Goal: Task Accomplishment & Management: Complete application form

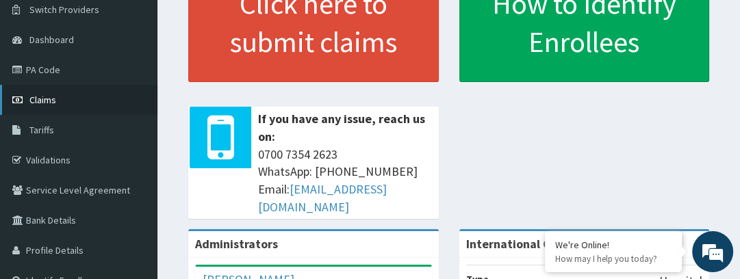
click at [60, 107] on link "Claims" at bounding box center [78, 100] width 157 height 30
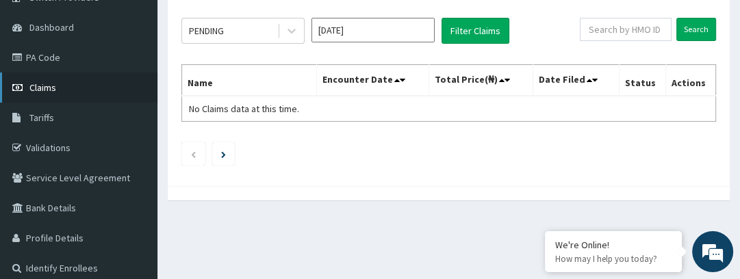
scroll to position [106, 0]
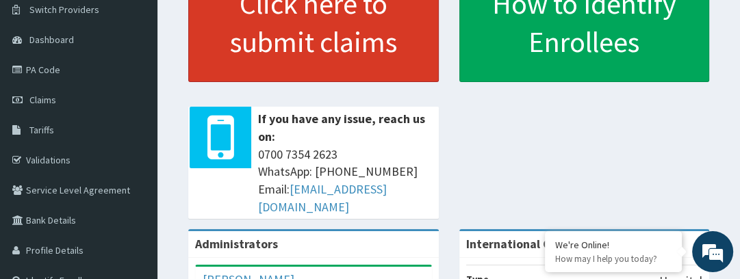
click at [261, 18] on link "Click here to submit claims" at bounding box center [313, 22] width 250 height 119
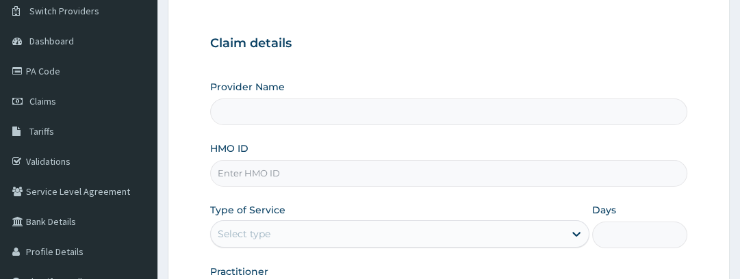
type input "International Clinics And Hospitals Ltd"
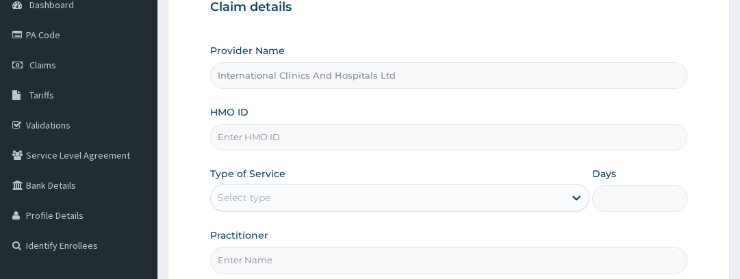
scroll to position [164, 0]
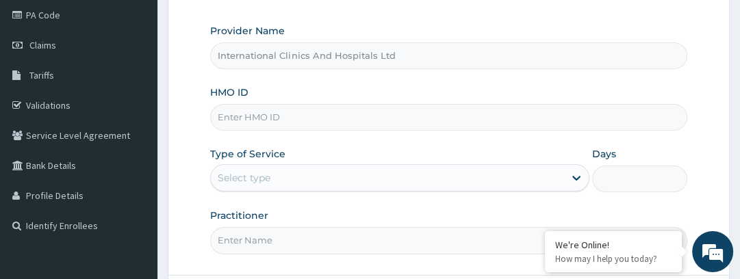
click at [405, 112] on input "HMO ID" at bounding box center [448, 117] width 476 height 27
type input "ITX/10354/B"
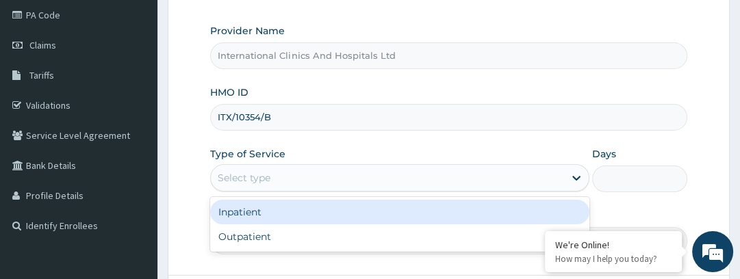
click at [459, 170] on div "Select type" at bounding box center [387, 178] width 353 height 22
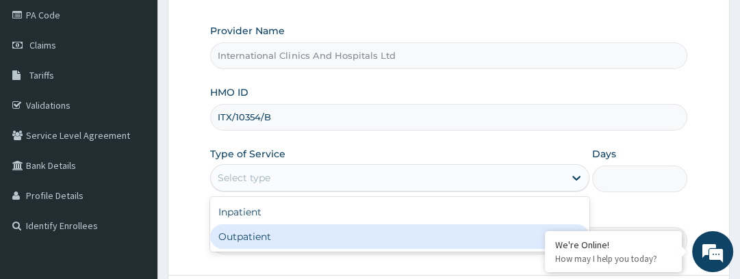
click at [427, 235] on div "Outpatient" at bounding box center [399, 236] width 379 height 25
type input "1"
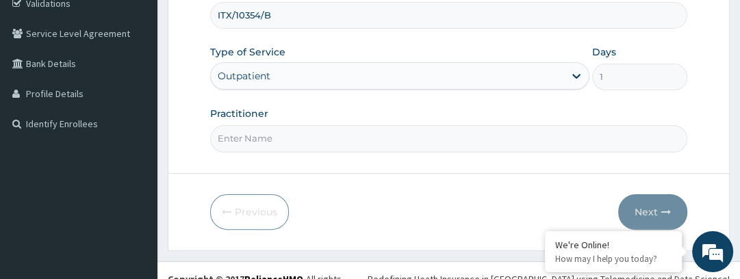
scroll to position [274, 0]
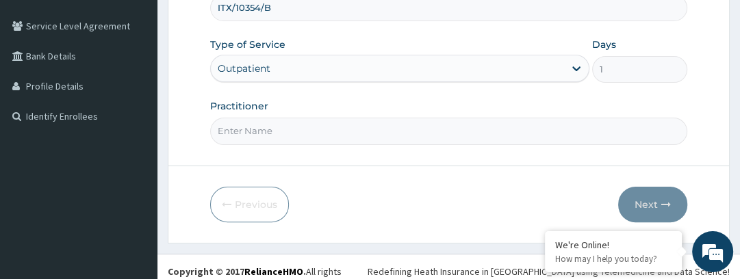
click at [502, 122] on input "Practitioner" at bounding box center [448, 131] width 476 height 27
type input "DR. SONIA"
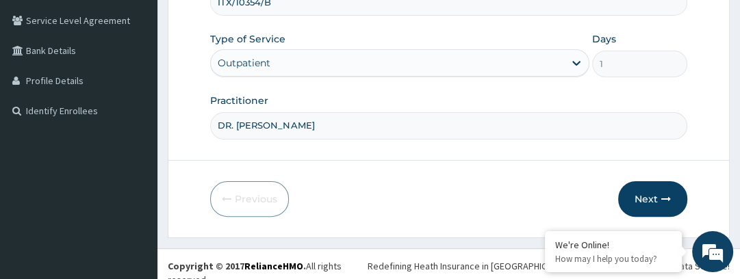
scroll to position [281, 0]
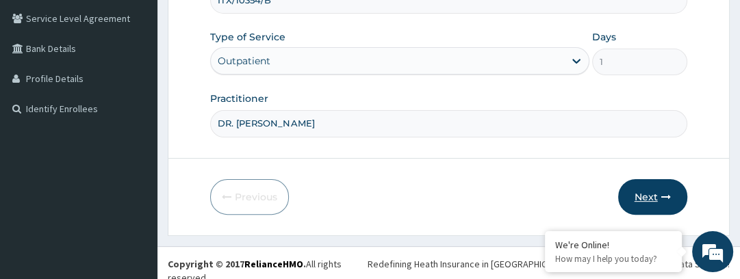
click at [650, 190] on button "Next" at bounding box center [652, 197] width 69 height 36
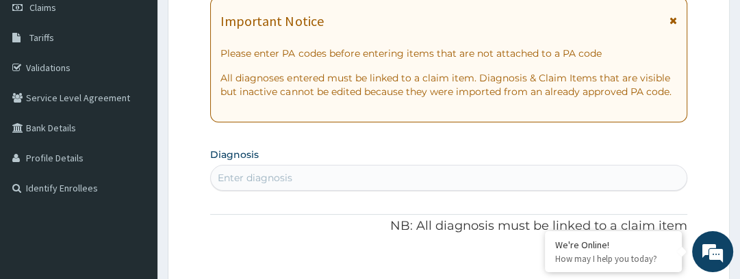
scroll to position [226, 0]
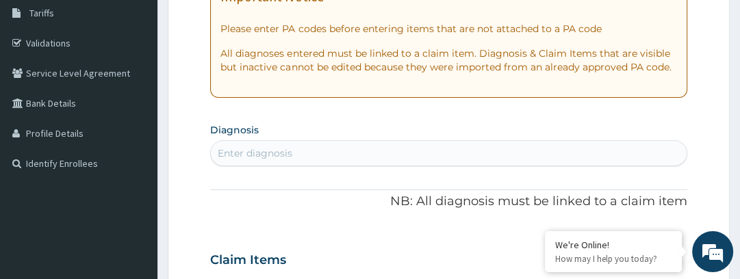
click at [617, 143] on div "Enter diagnosis" at bounding box center [448, 153] width 475 height 22
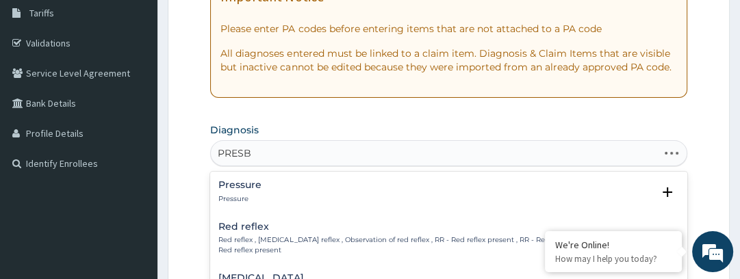
type input "PRESBY"
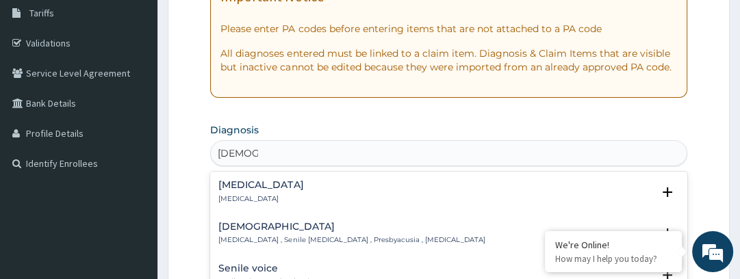
click at [255, 189] on h4 "Presbyopia" at bounding box center [260, 185] width 85 height 10
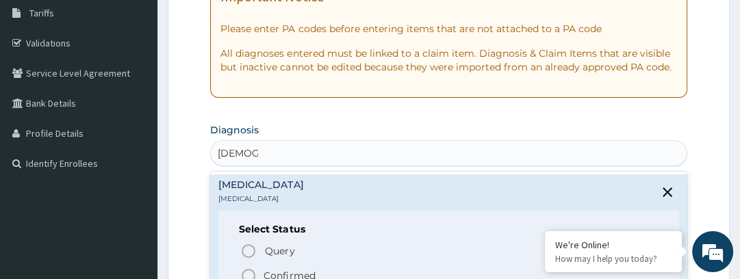
click at [249, 274] on icon "status option filled" at bounding box center [248, 276] width 16 height 16
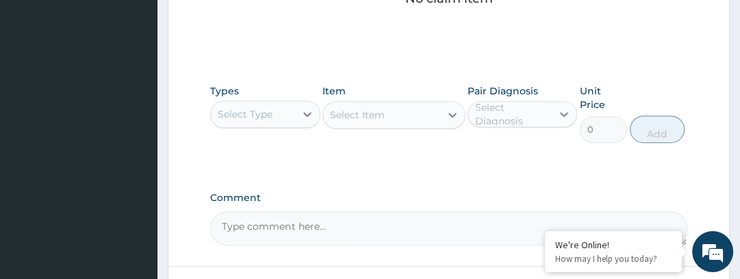
scroll to position [664, 0]
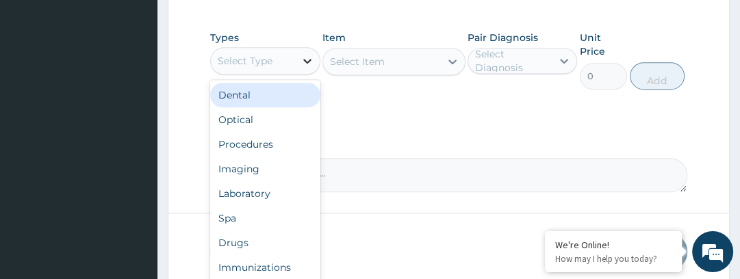
click at [299, 63] on div at bounding box center [307, 61] width 25 height 25
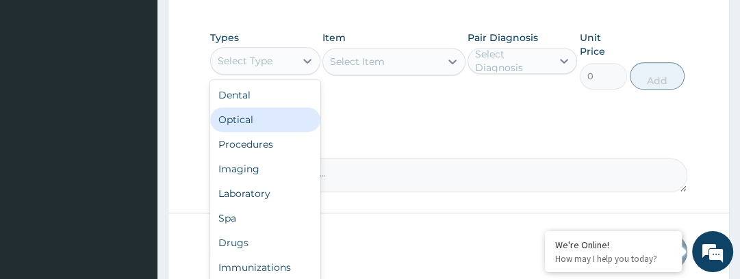
click at [265, 120] on div "Optical" at bounding box center [264, 119] width 109 height 25
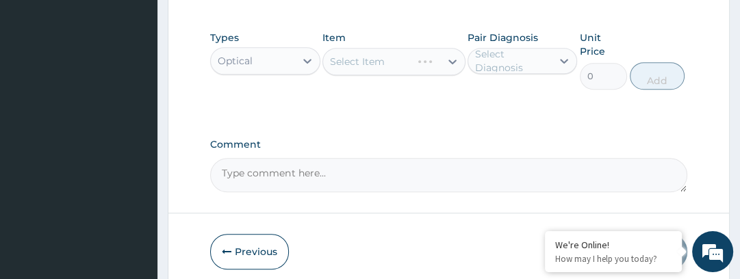
click at [426, 60] on div "Select Item" at bounding box center [393, 61] width 143 height 27
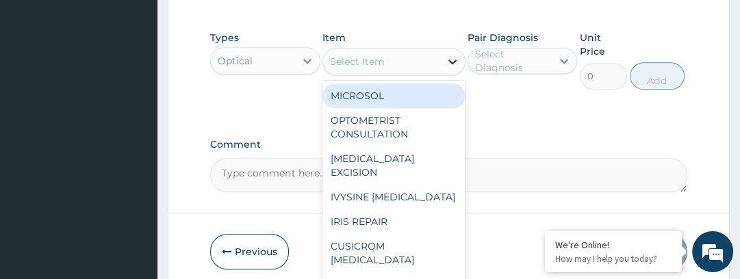
click at [449, 63] on icon at bounding box center [452, 62] width 14 height 14
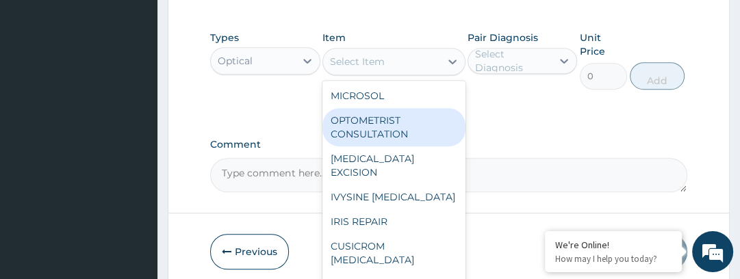
click at [390, 122] on div "OPTOMETRIST CONSULTATION" at bounding box center [393, 127] width 143 height 38
type input "2500"
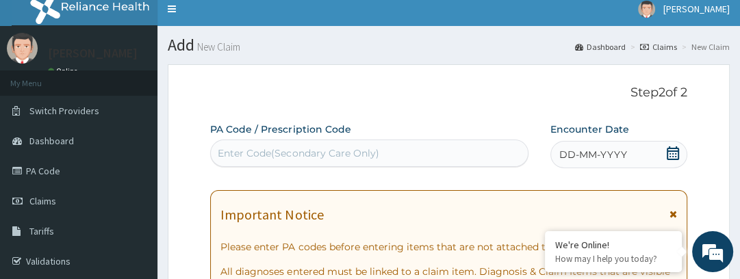
scroll to position [0, 0]
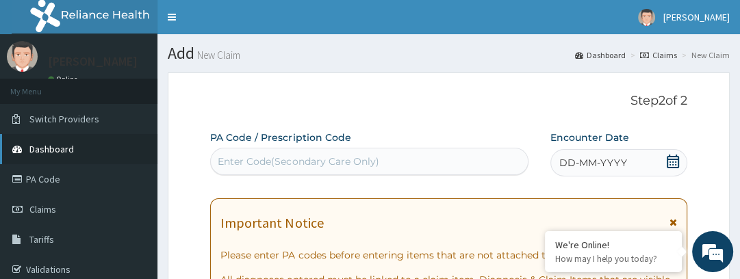
click at [86, 145] on link "Dashboard" at bounding box center [78, 149] width 157 height 30
